Goal: Task Accomplishment & Management: Manage account settings

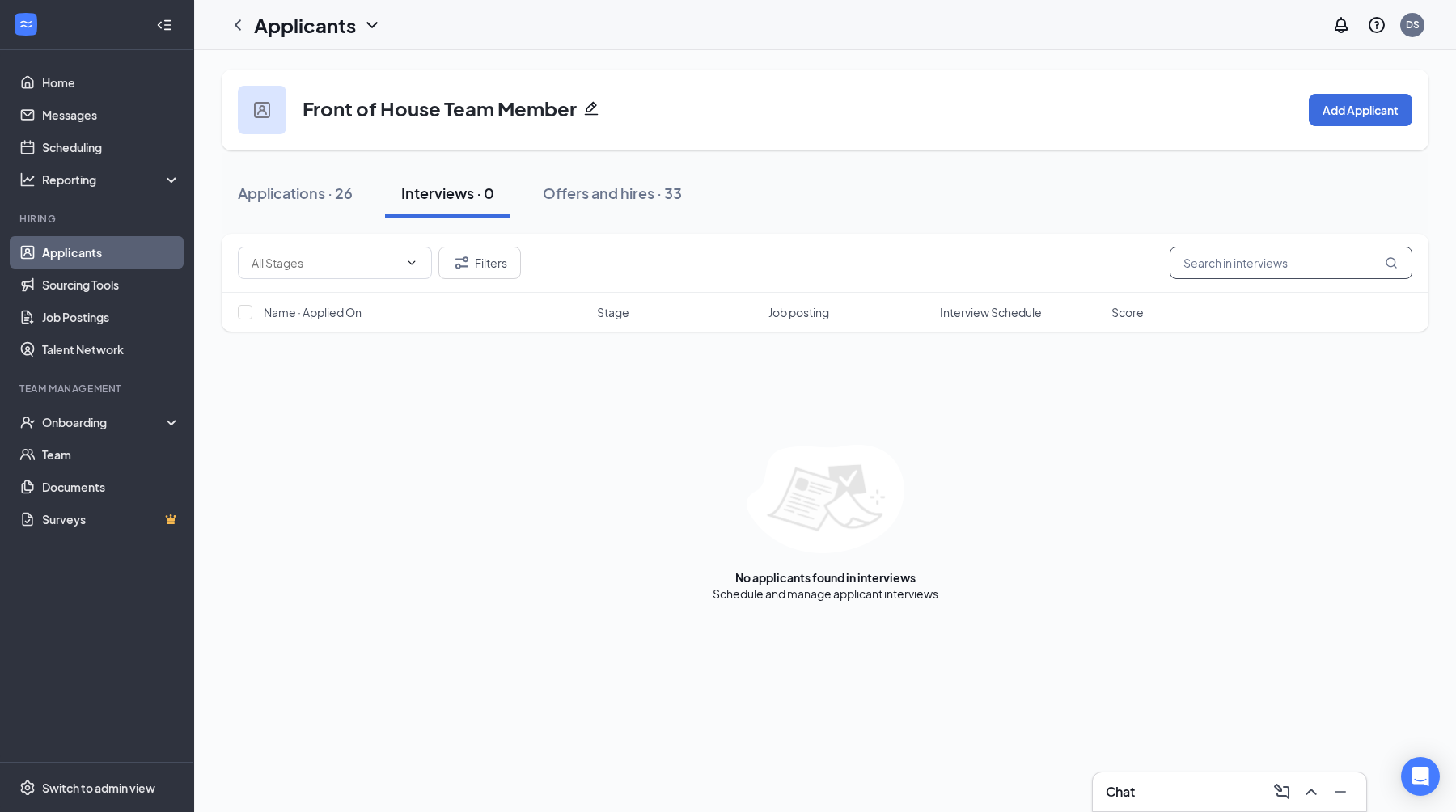
click at [1214, 265] on input "text" at bounding box center [1290, 263] width 243 height 32
click at [630, 200] on div "Offers and hires · 33" at bounding box center [612, 192] width 139 height 21
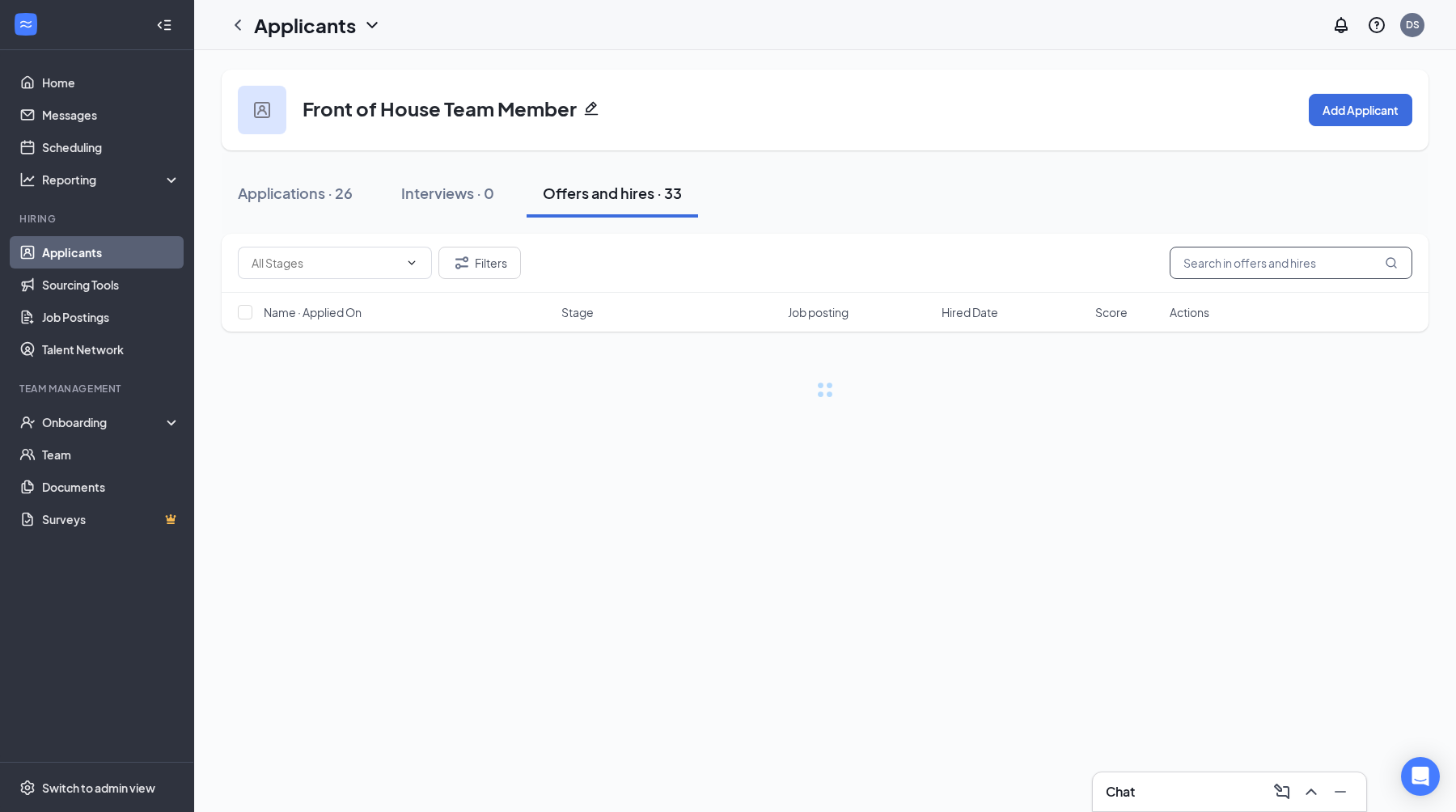
click at [1225, 270] on input "text" at bounding box center [1290, 263] width 243 height 32
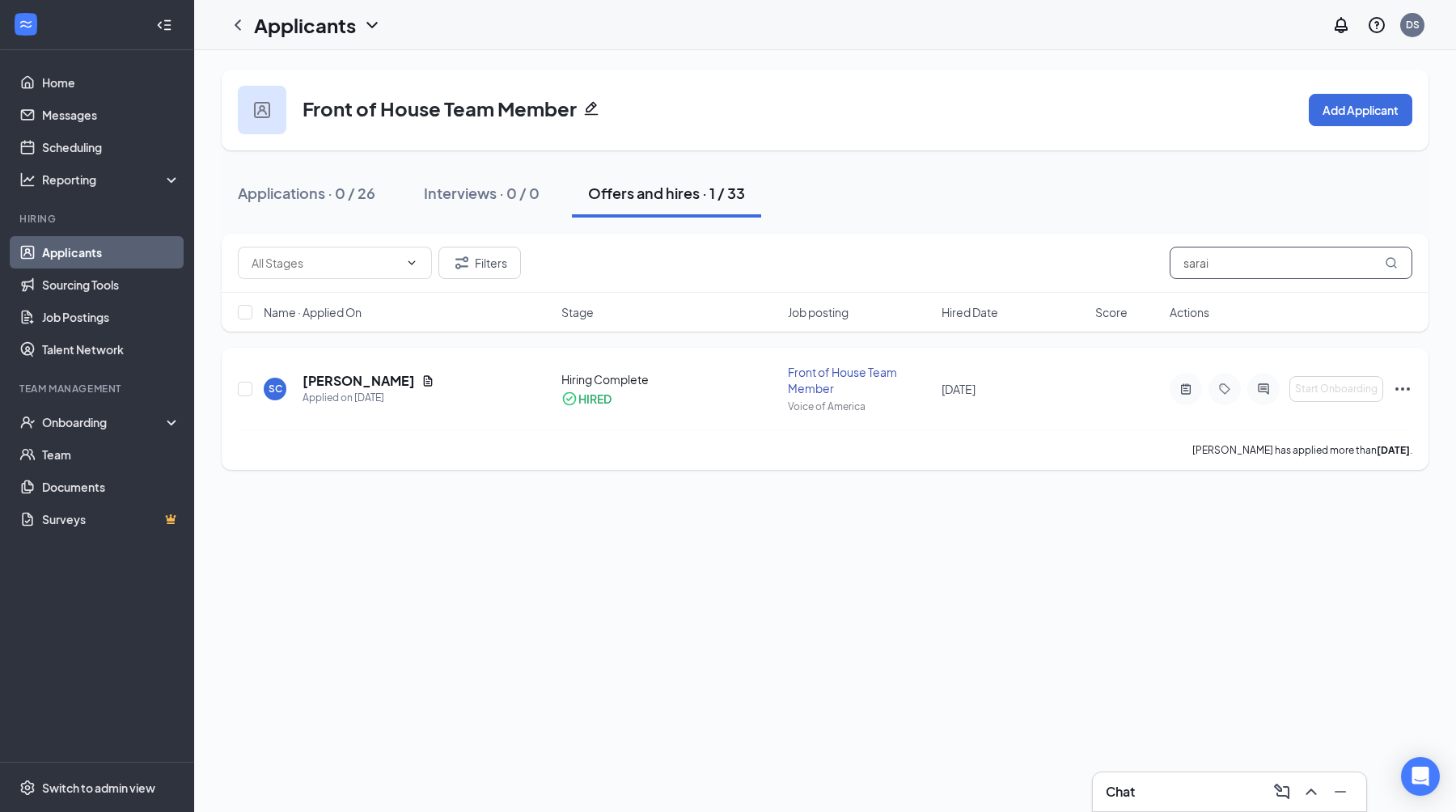
type input "sarai"
click at [434, 396] on div "Applied on [DATE]" at bounding box center [368, 397] width 132 height 16
click at [406, 387] on h5 "[PERSON_NAME]" at bounding box center [359, 381] width 113 height 18
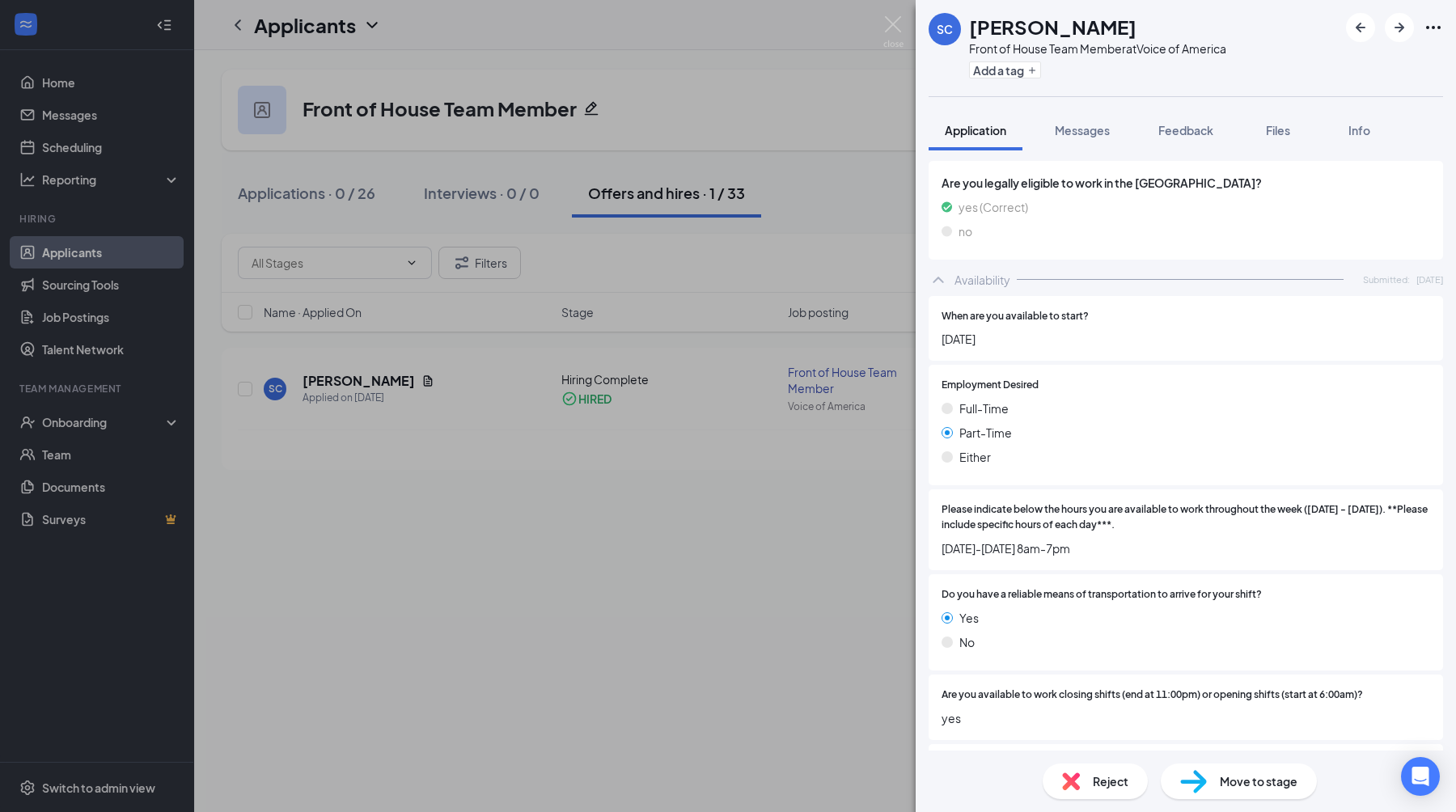
scroll to position [1101, 0]
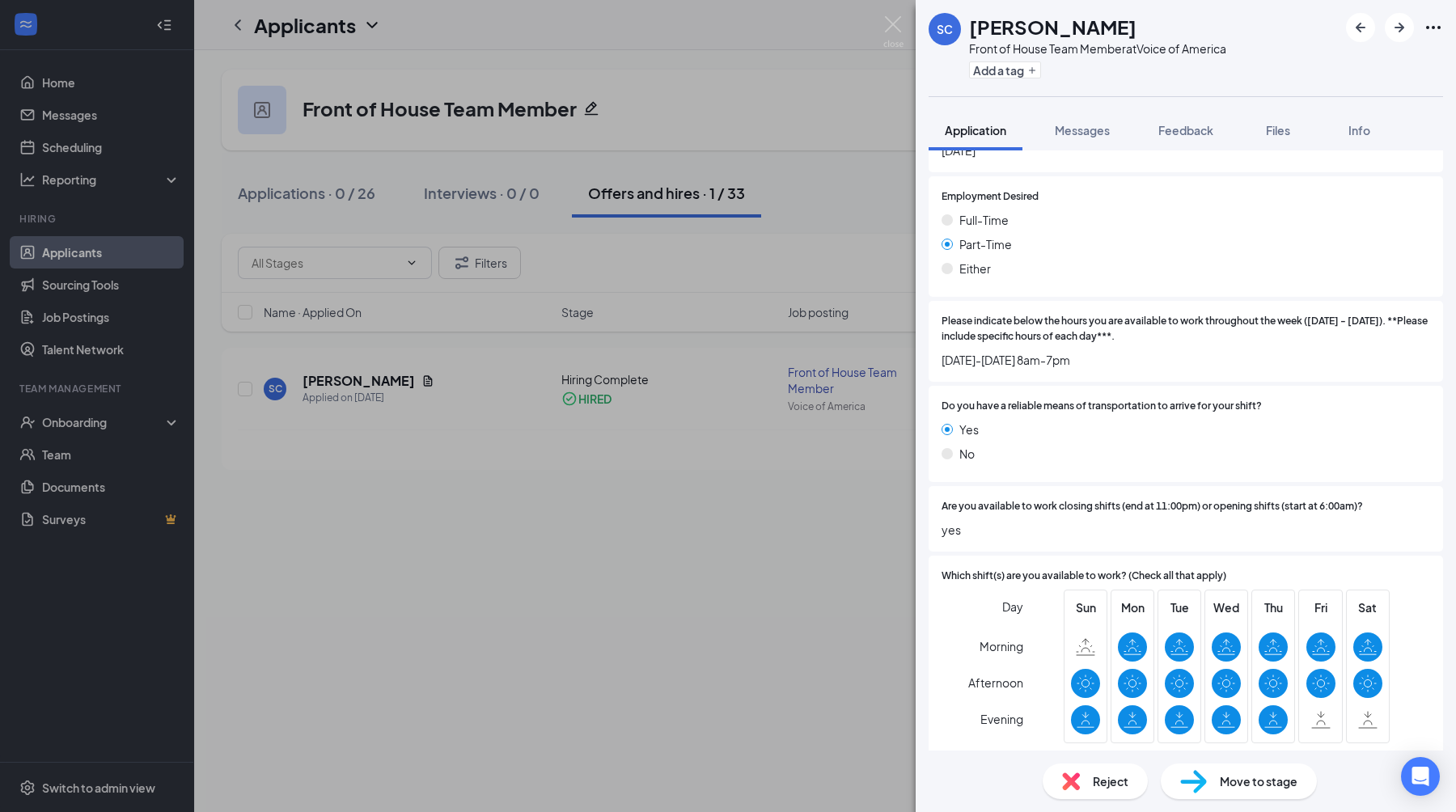
click at [1143, 386] on div "Do you have a reliable means of transportation to arrive for your shift? Yes No" at bounding box center [1186, 434] width 515 height 97
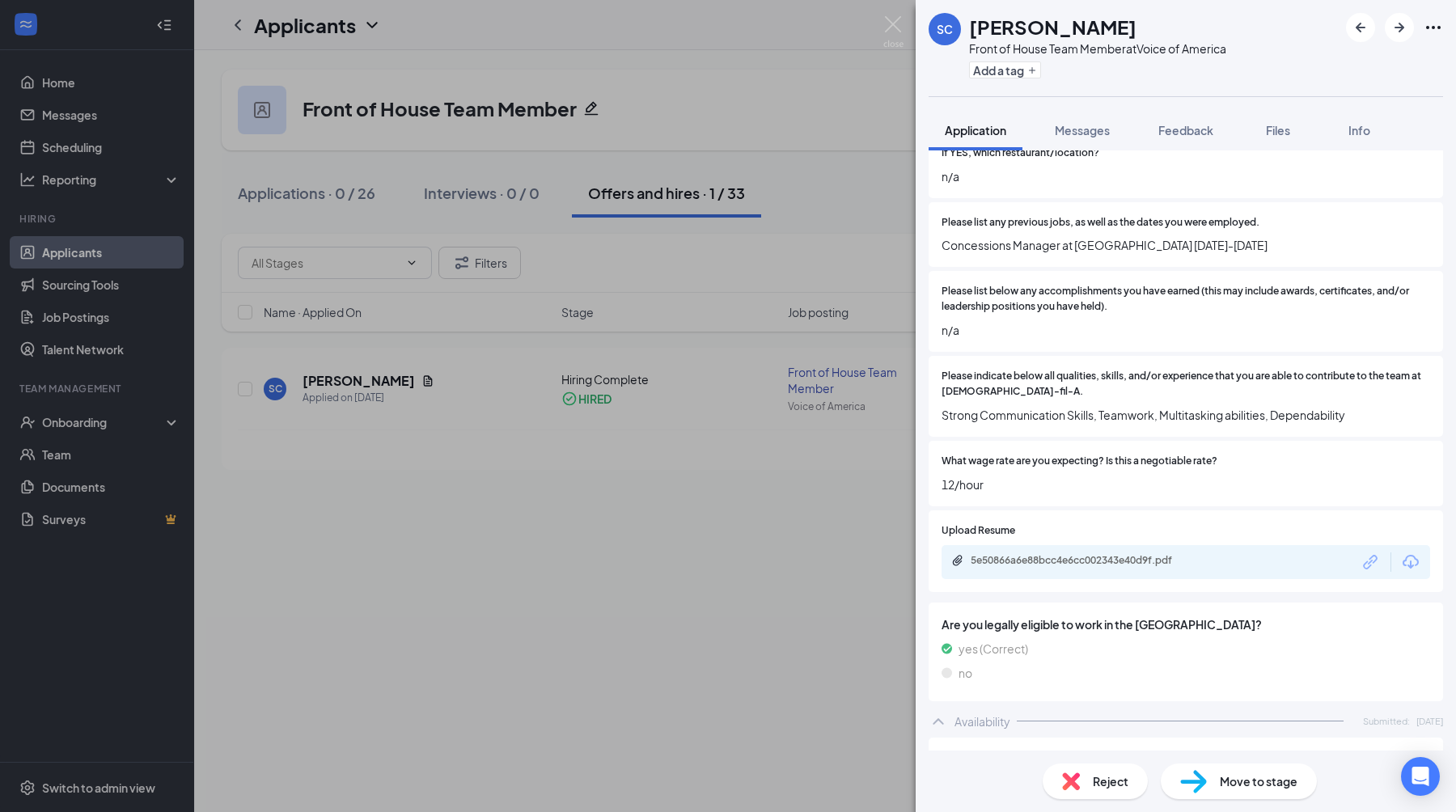
scroll to position [0, 0]
